Goal: Information Seeking & Learning: Learn about a topic

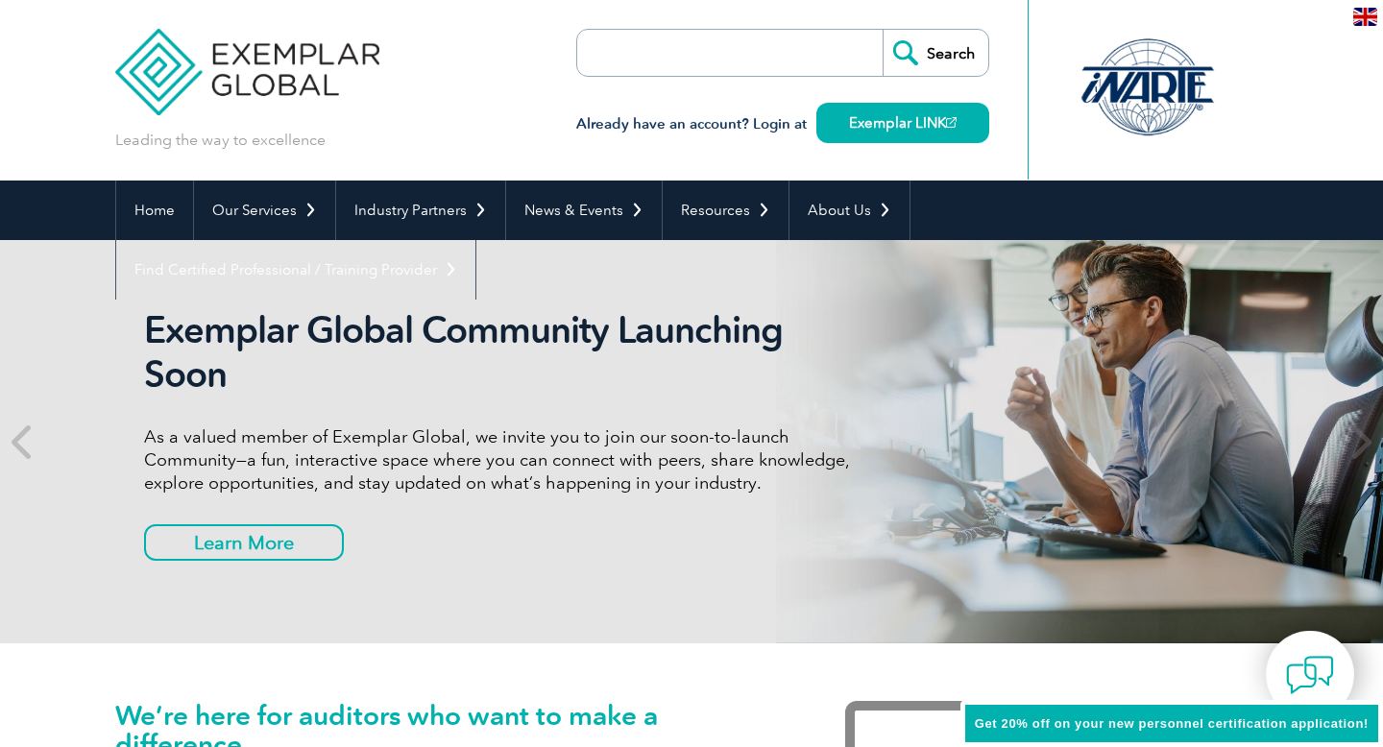
click at [769, 62] on input "search" at bounding box center [688, 53] width 202 height 46
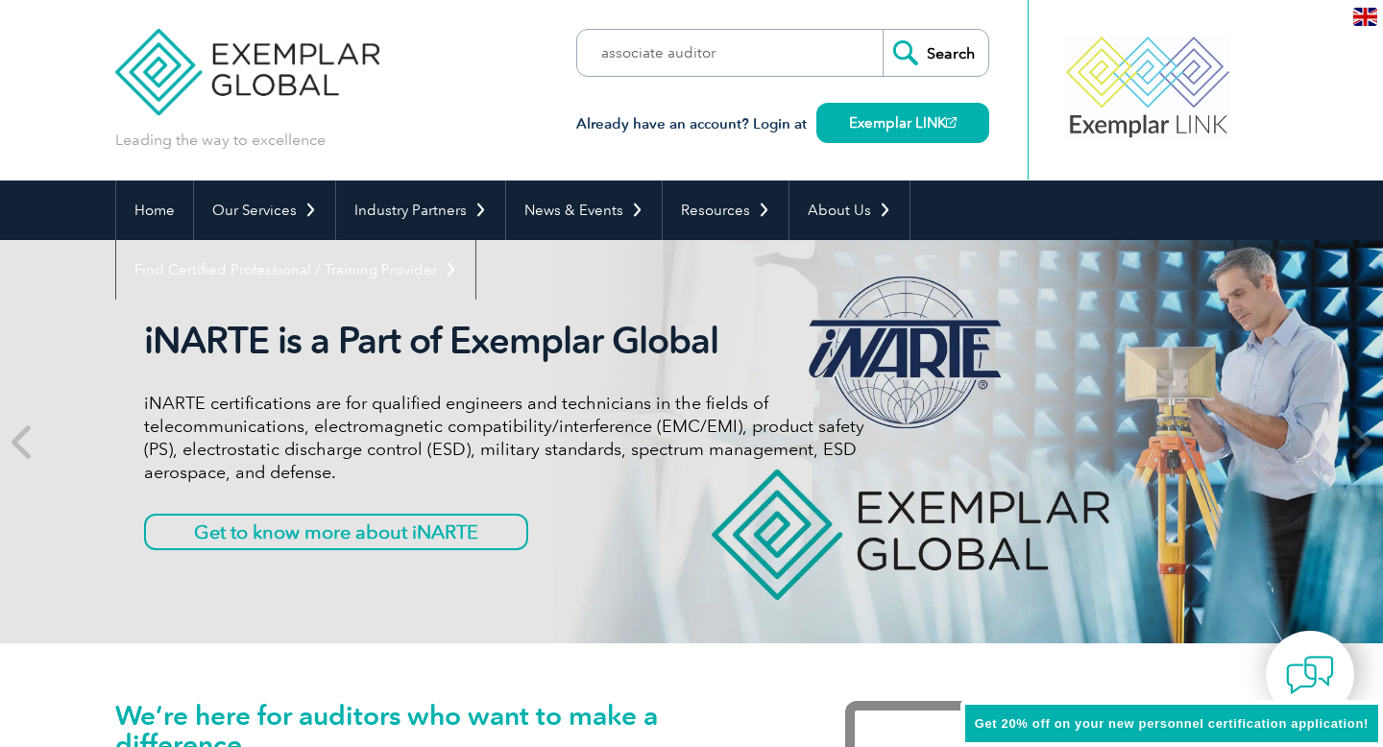
type input "associate auditor"
click at [883, 30] on input "Search" at bounding box center [936, 53] width 106 height 46
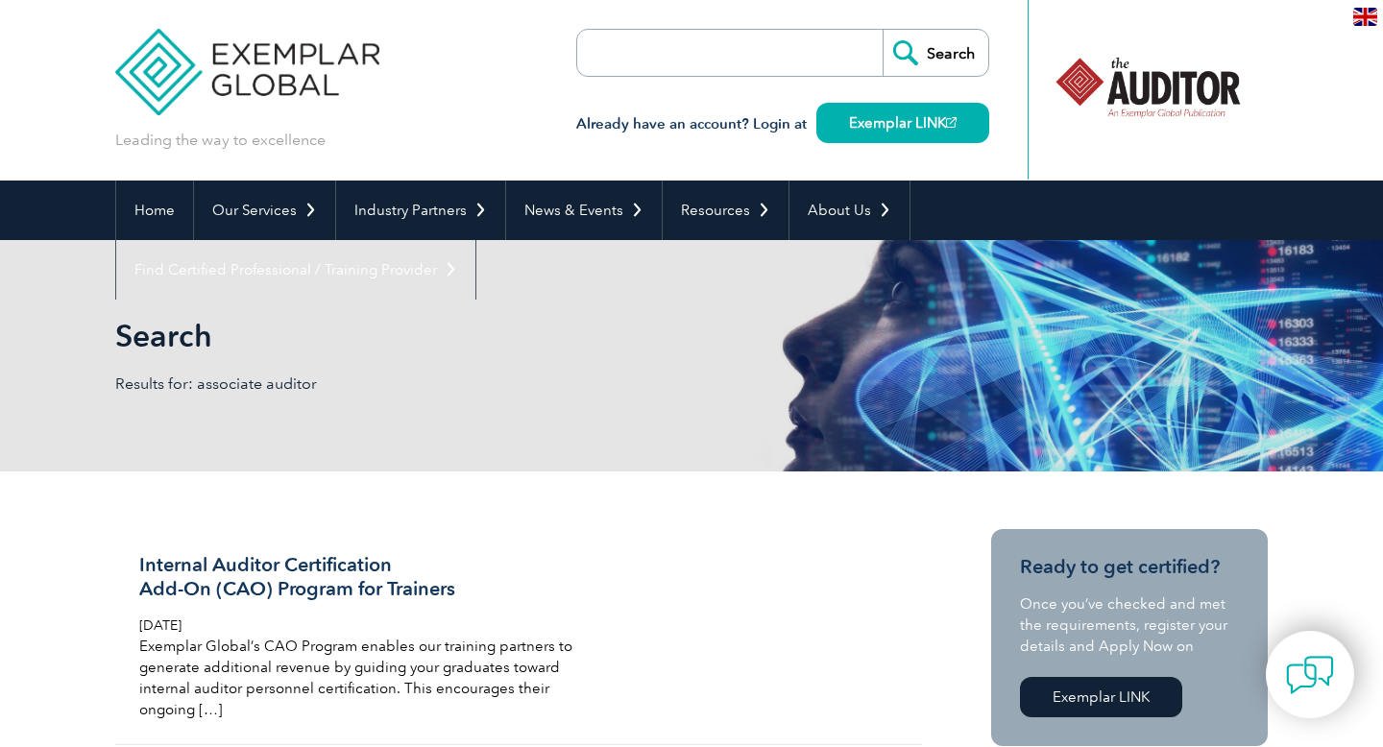
click at [714, 51] on input "search" at bounding box center [688, 53] width 202 height 46
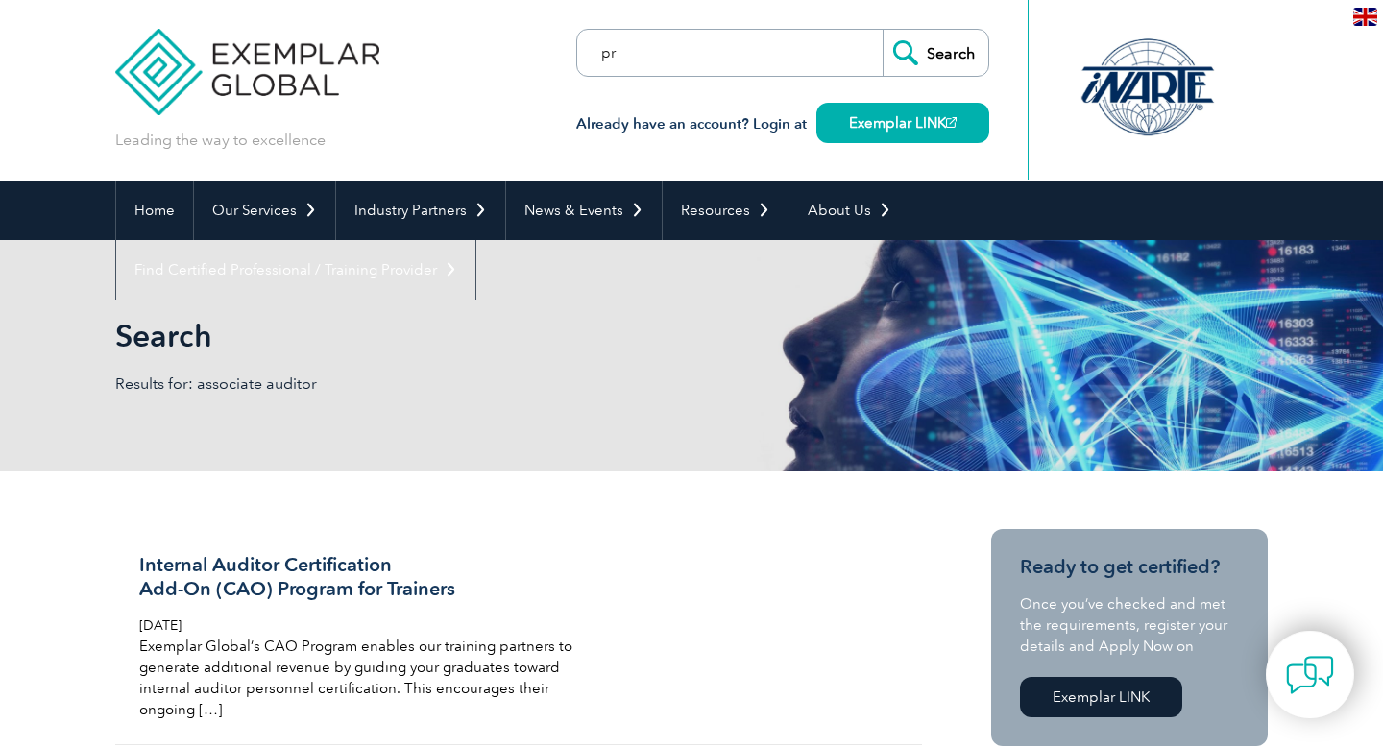
type input "p"
type input "Provisional"
click at [941, 46] on input "Search" at bounding box center [936, 53] width 106 height 46
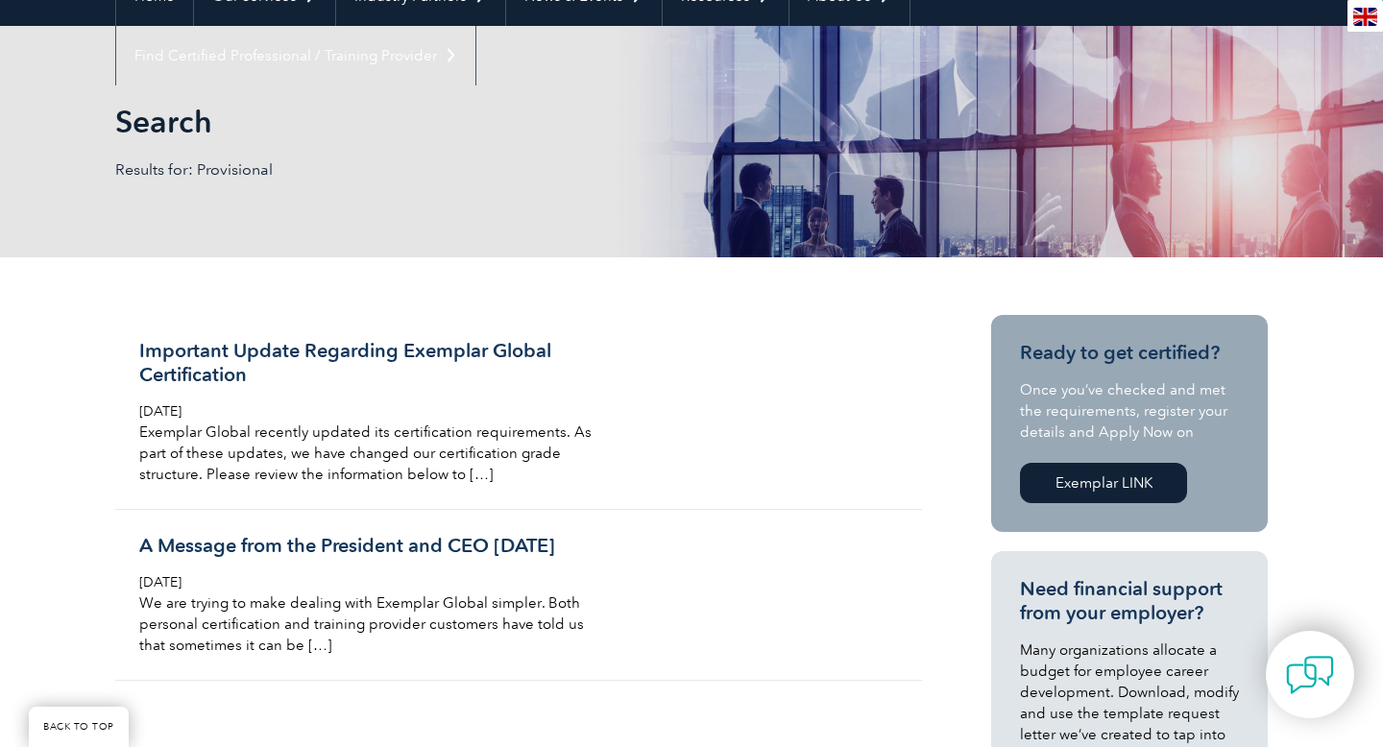
scroll to position [217, 0]
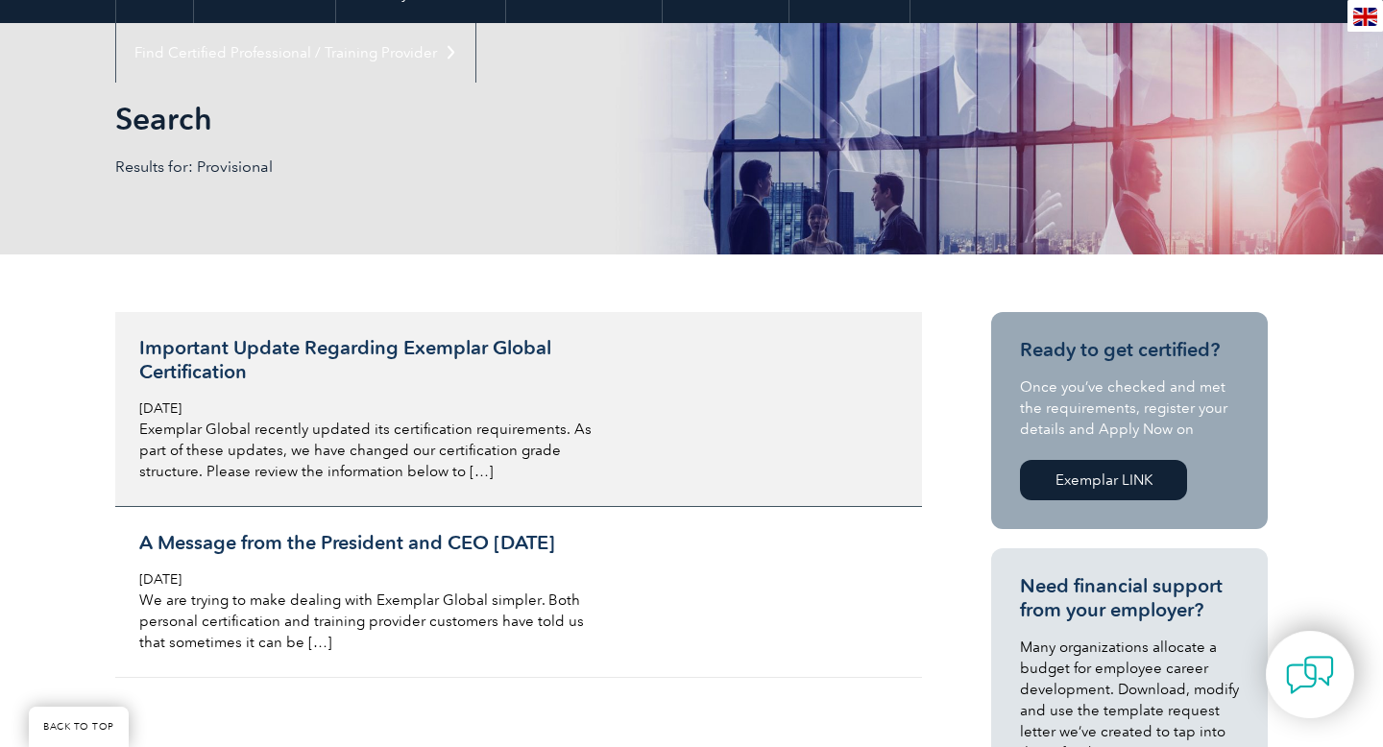
click at [397, 443] on p "Exemplar Global recently updated its certification requirements. As part of the…" at bounding box center [366, 450] width 455 height 63
